Goal: Information Seeking & Learning: Check status

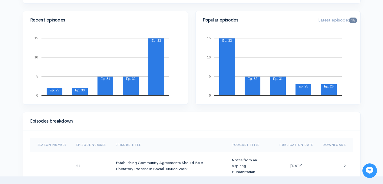
click at [189, 61] on div "Recent episodes 0 5 10 15 Ep. 29 Ep. 30 Ep. 31 Ep. 32 Ep. 33 Ep. 33" at bounding box center [105, 61] width 173 height 101
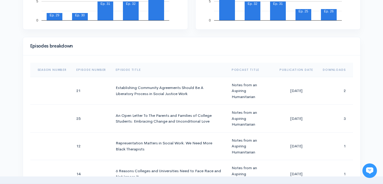
click at [187, 39] on div "Episodes breakdown" at bounding box center [192, 46] width 338 height 18
click at [186, 44] on h4 "Episodes breakdown" at bounding box center [189, 46] width 319 height 5
click at [21, 59] on div "Episodes breakdown Season Number Episode Number Episode Title Podcast Title Pub…" at bounding box center [192, 133] width 346 height 192
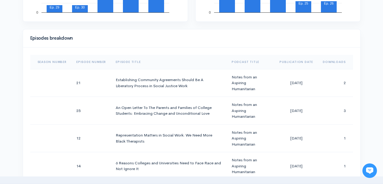
click at [17, 58] on div "Help Notifications View all Your profile Team settings Default team Current Log…" at bounding box center [191, 153] width 383 height 859
click at [14, 59] on div "Help Notifications View all Your profile Team settings Default team Current Log…" at bounding box center [191, 153] width 383 height 859
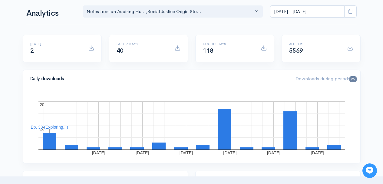
scroll to position [0, 0]
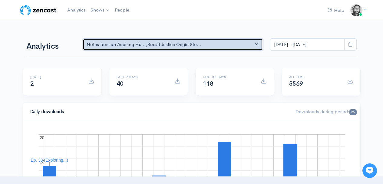
click at [147, 44] on div "Notes from an Aspiring Hu... , Social Justice Origin Sto..." at bounding box center [170, 44] width 167 height 7
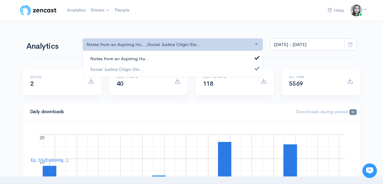
click at [147, 54] on link "Notes from an Aspiring Hu..." at bounding box center [173, 59] width 180 height 11
select select "14701"
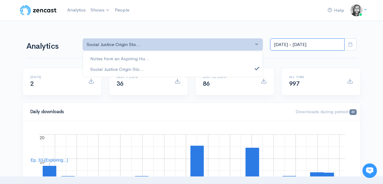
click at [293, 45] on input "[DATE] - [DATE]" at bounding box center [307, 44] width 75 height 12
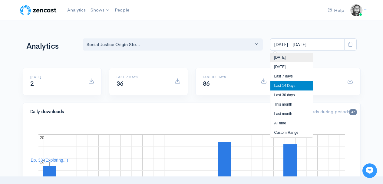
click at [291, 58] on li "[DATE]" at bounding box center [292, 57] width 42 height 9
type input "[DATE] - [DATE]"
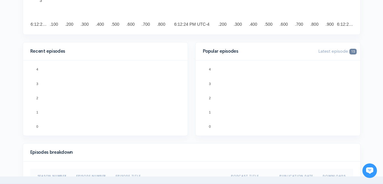
scroll to position [166, 0]
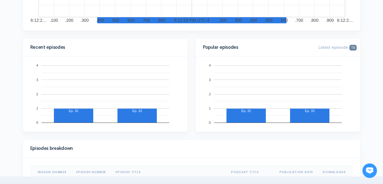
click at [190, 72] on div "Recent episodes 0 1 2 3 4 Ep. 32 Ep. 33 2" at bounding box center [105, 88] width 173 height 101
click at [190, 70] on div "Recent episodes 0 1 2 3 4 Ep. 32 Ep. 33 2" at bounding box center [105, 88] width 173 height 101
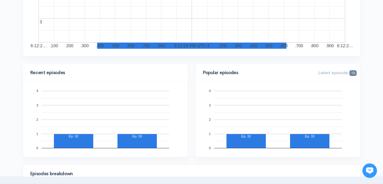
scroll to position [0, 0]
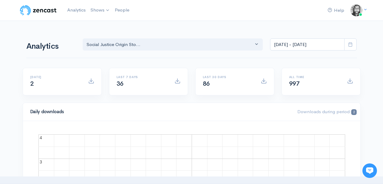
click at [173, 30] on div "Analytics Notes from an Aspiring Hu... Social Justice Origin Sto... Social Just…" at bounding box center [191, 43] width 331 height 29
